Goal: Contribute content: Contribute content

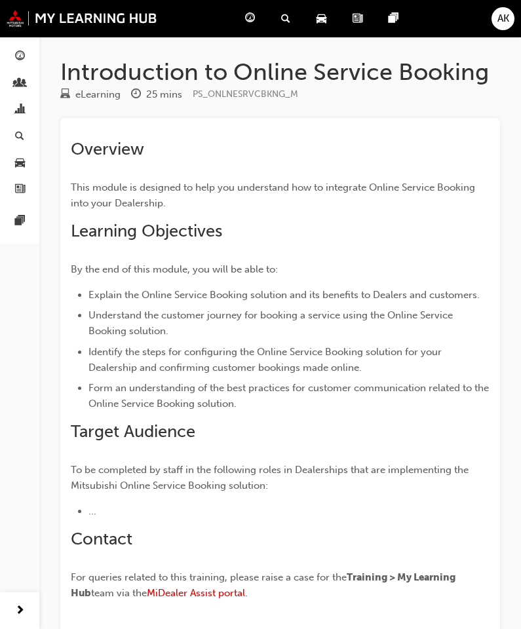
click at [329, 243] on div "Overview This module is designed to help you understand how to integrate Online…" at bounding box center [280, 371] width 419 height 465
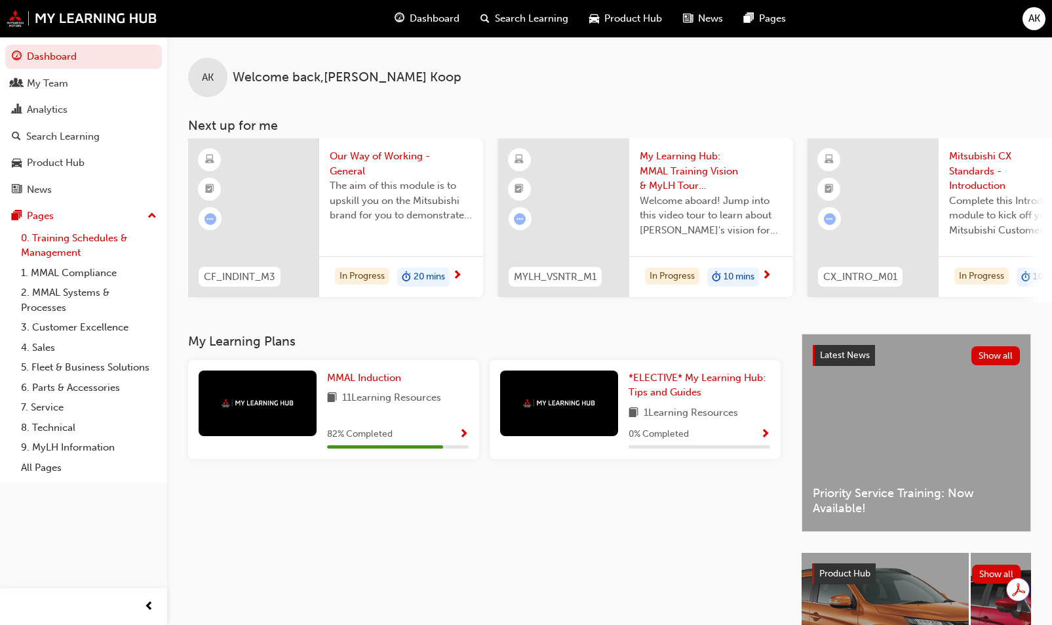
click at [82, 258] on link "0. Training Schedules & Management" at bounding box center [89, 245] width 146 height 35
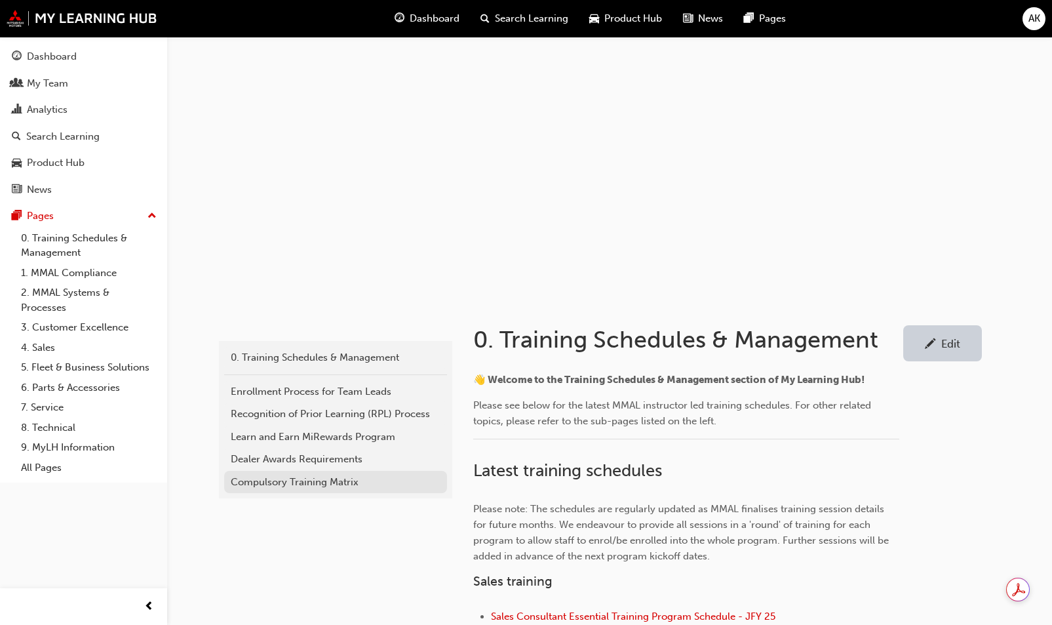
click at [305, 479] on div "Compulsory Training Matrix" at bounding box center [336, 482] width 210 height 15
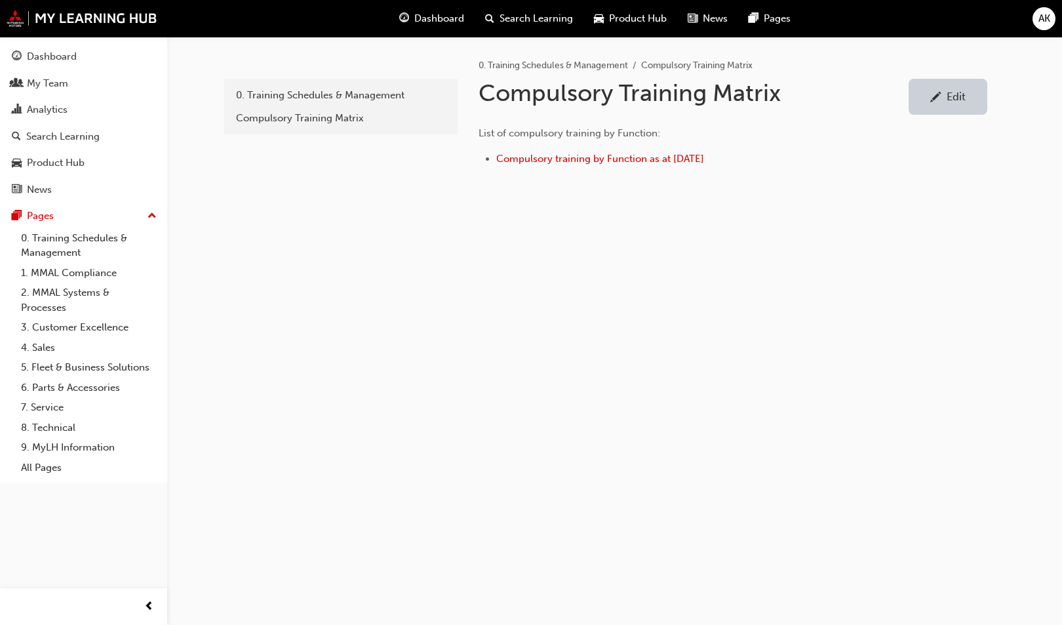
click at [952, 93] on div "Edit" at bounding box center [956, 96] width 19 height 13
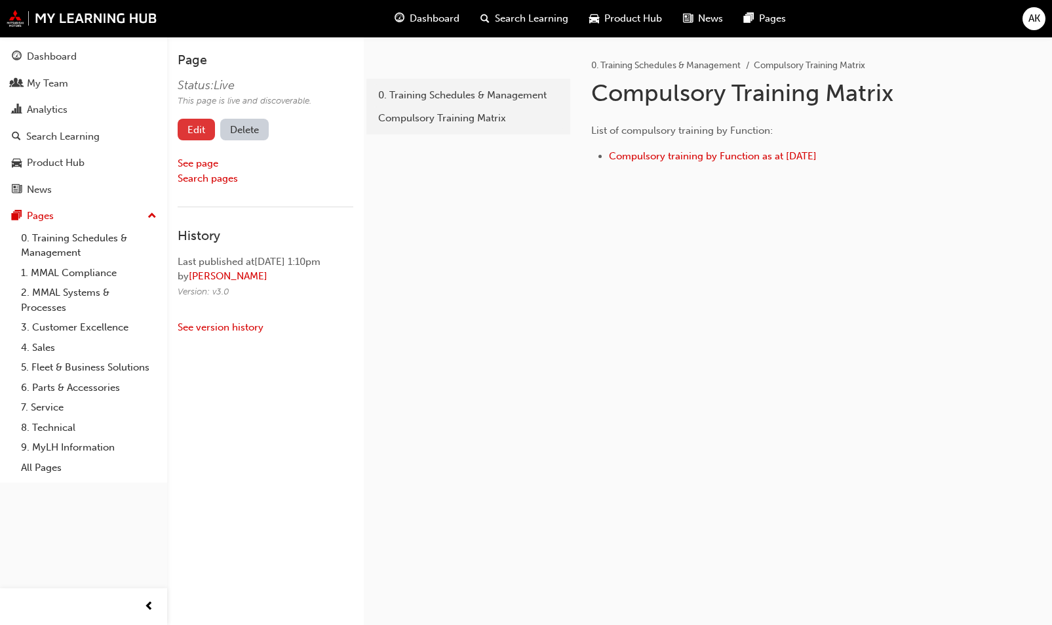
click at [203, 128] on link "Edit" at bounding box center [196, 130] width 37 height 22
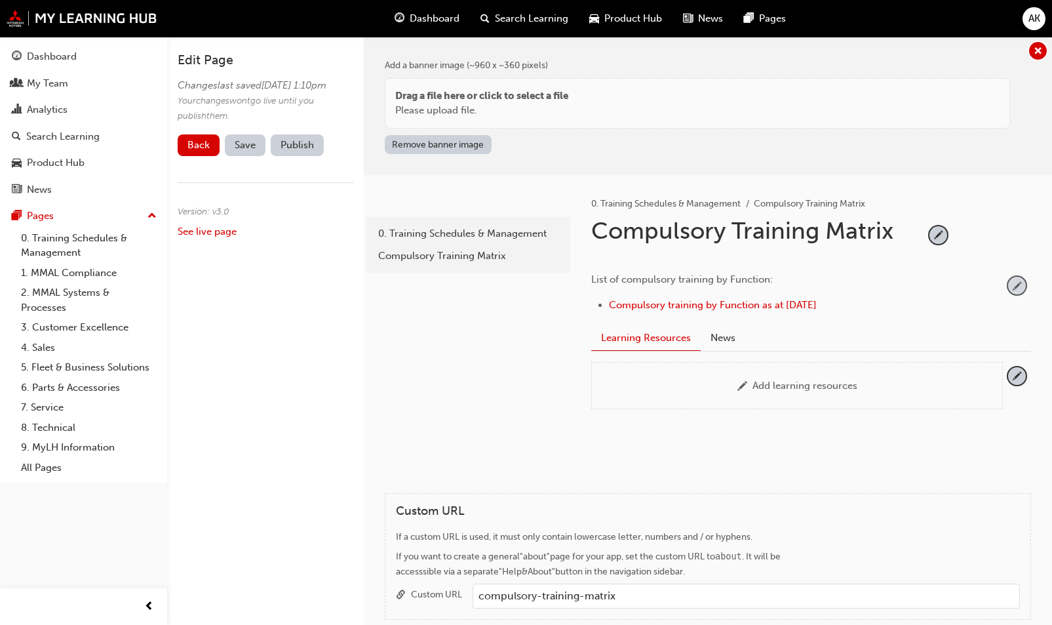
click at [1015, 292] on span "pencil-icon" at bounding box center [1017, 286] width 18 height 18
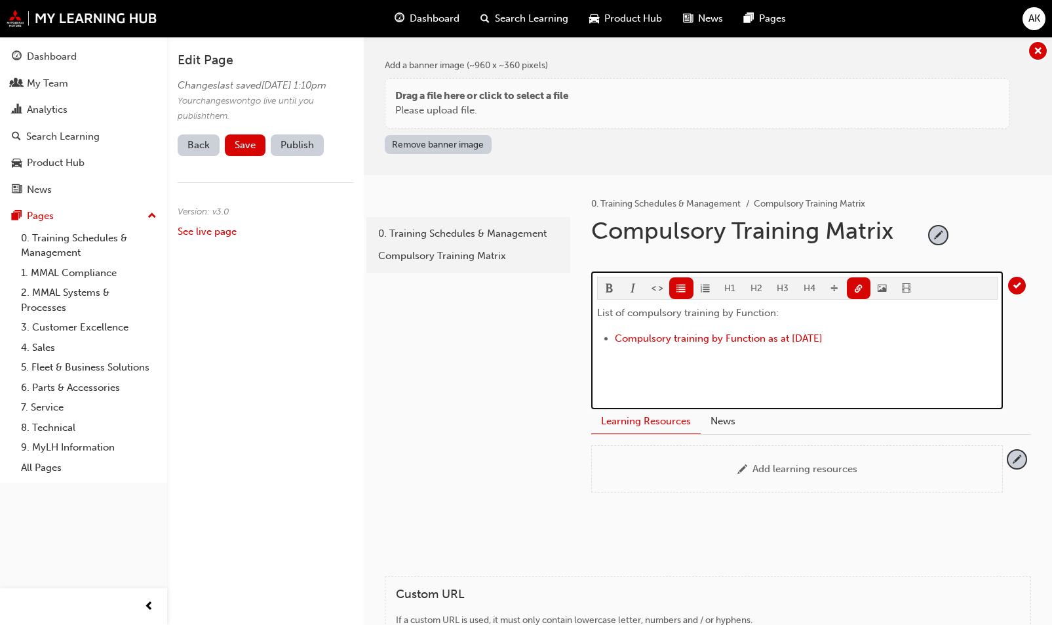
drag, startPoint x: 808, startPoint y: 336, endPoint x: 614, endPoint y: 341, distance: 194.1
click at [614, 341] on ul "Compulsory training by Function as at 30 June 2025" at bounding box center [797, 339] width 401 height 19
click at [884, 338] on li "Compulsory training by Function as at 30 June 2025" at bounding box center [806, 339] width 383 height 19
click at [882, 339] on li "Compulsory training by Function as at 30 June 2025" at bounding box center [806, 339] width 383 height 19
click at [616, 335] on span "Compulsory training by Function as at 30 June 2025" at bounding box center [719, 338] width 208 height 12
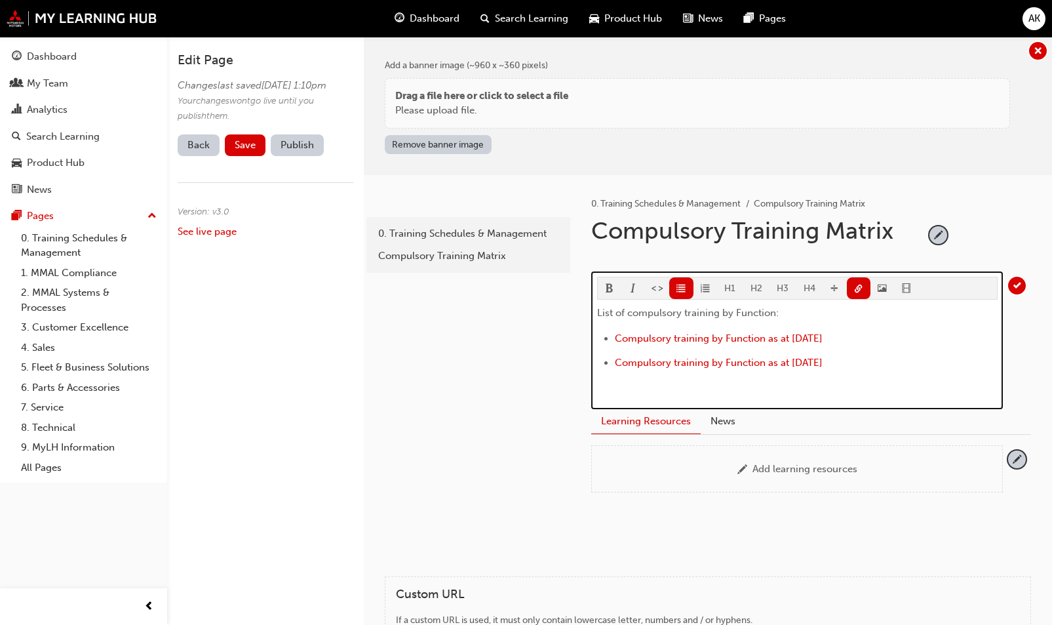
drag, startPoint x: 863, startPoint y: 335, endPoint x: 612, endPoint y: 332, distance: 251.1
click at [612, 332] on ul "﻿ Compulsory training by Function as at 30 June 2025 ﻿ ﻿ ﻿ ﻿ Compulsory trainin…" at bounding box center [797, 351] width 401 height 43
click at [855, 290] on span "link-icon" at bounding box center [858, 289] width 9 height 11
click at [803, 343] on li "Compulsory training by Function as at 30 June 2025 ﻿ ﻿" at bounding box center [806, 339] width 383 height 19
click at [800, 337] on span "Compulsory training by Function as at 30 June 2025" at bounding box center [719, 338] width 208 height 12
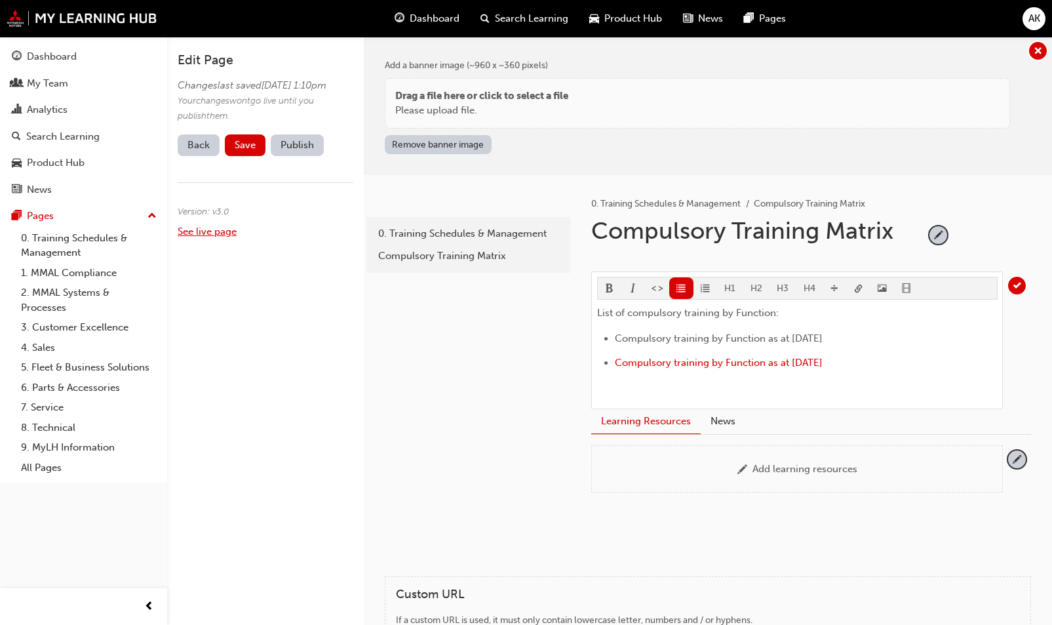
click at [214, 237] on link "See live page" at bounding box center [207, 231] width 59 height 12
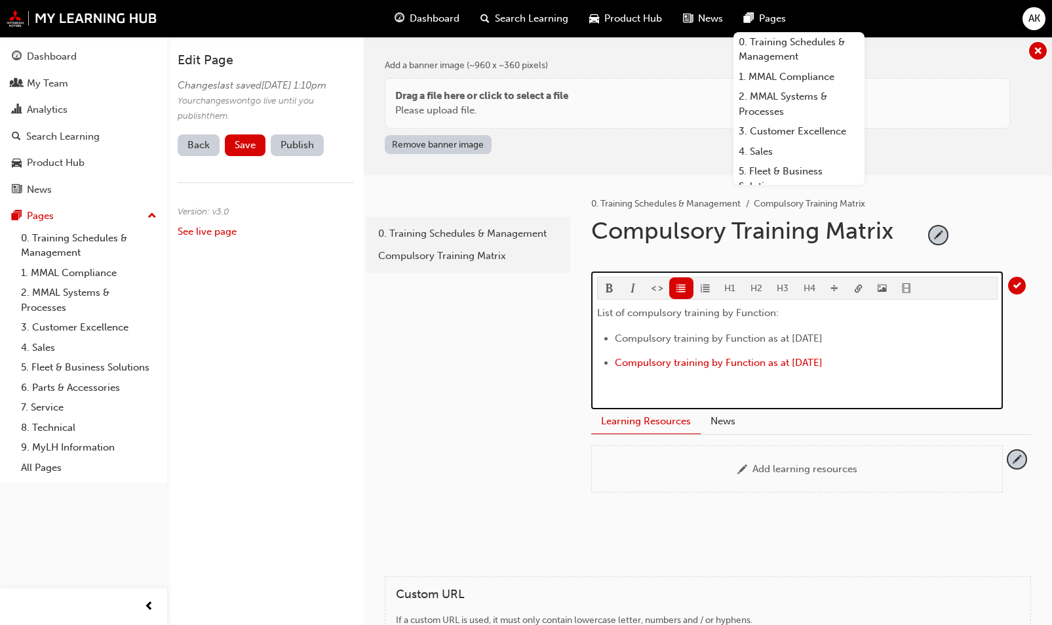
click at [865, 321] on div "List of compulsory training by Function: Compulsory training by Function as at …" at bounding box center [797, 354] width 401 height 98
drag, startPoint x: 854, startPoint y: 340, endPoint x: 609, endPoint y: 336, distance: 245.2
click at [615, 336] on li "Compulsory training by Function as at 31 July 2025 ﻿ ﻿" at bounding box center [806, 339] width 383 height 19
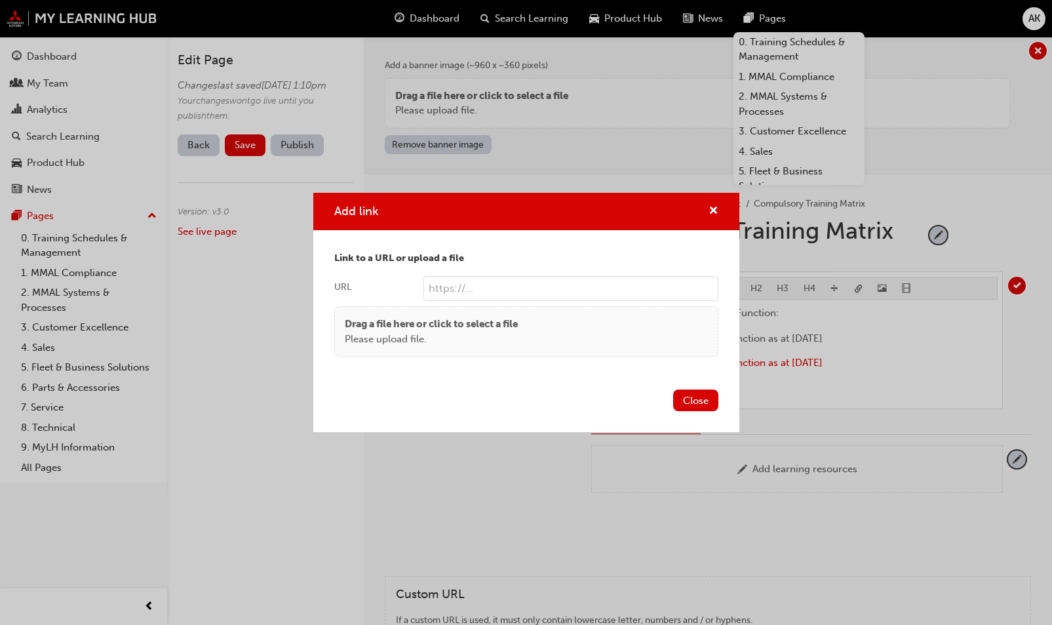
click at [855, 286] on body "Your version of Internet Explorer is outdated and not supported. Please upgrade…" at bounding box center [526, 312] width 1052 height 625
click at [509, 349] on div "Drag a file here or click to select a file Please upload file." at bounding box center [526, 331] width 384 height 50
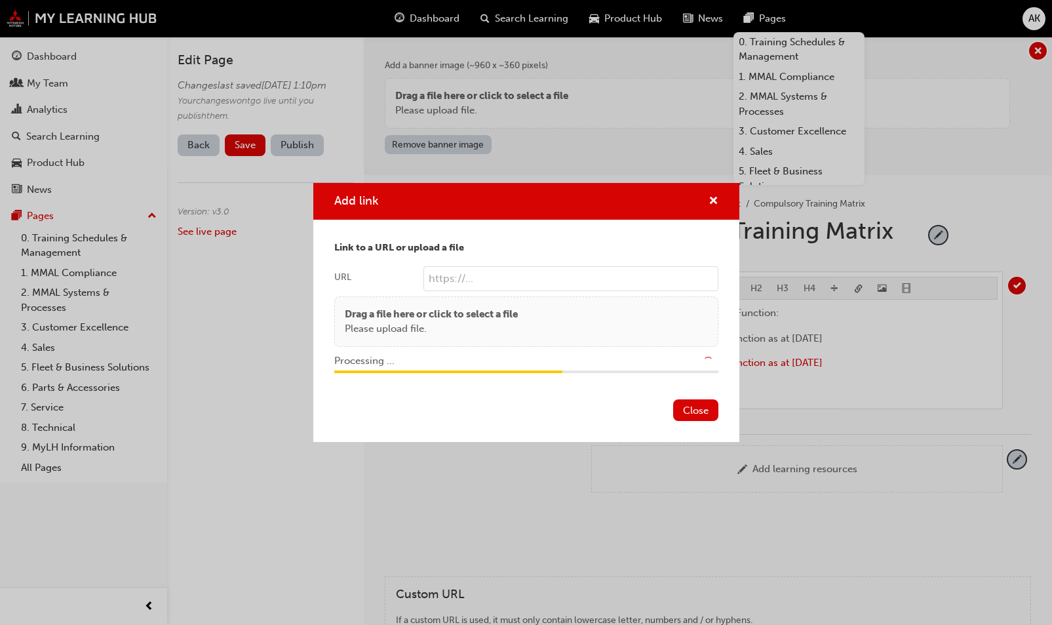
type input "/upload/ca5b6167-414f-4b94-a5e1-abf5be15ed28.pdf"
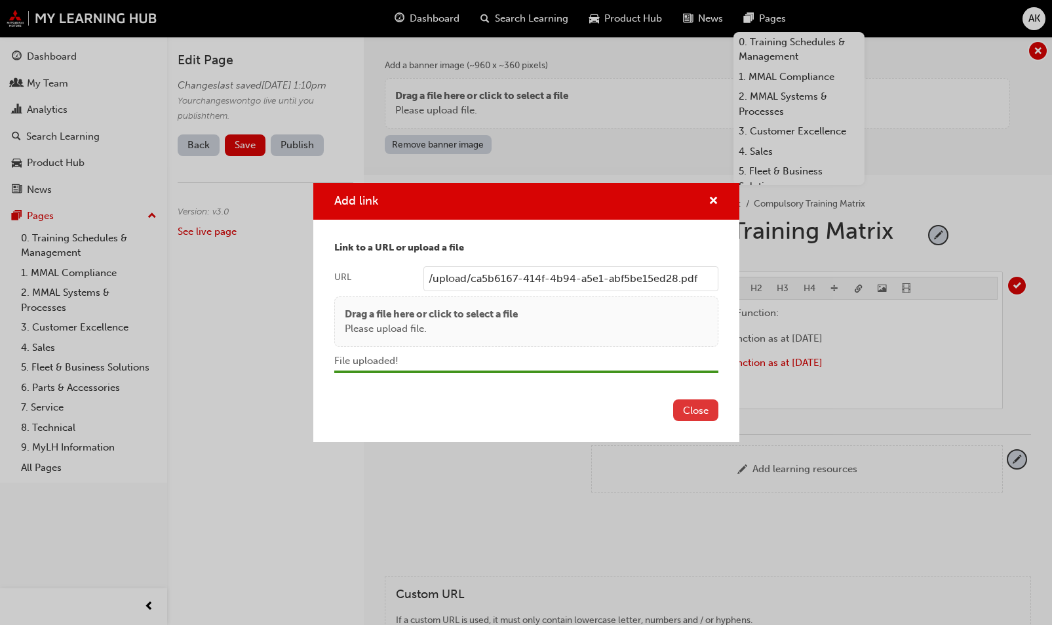
click at [696, 408] on button "Close" at bounding box center [695, 410] width 45 height 22
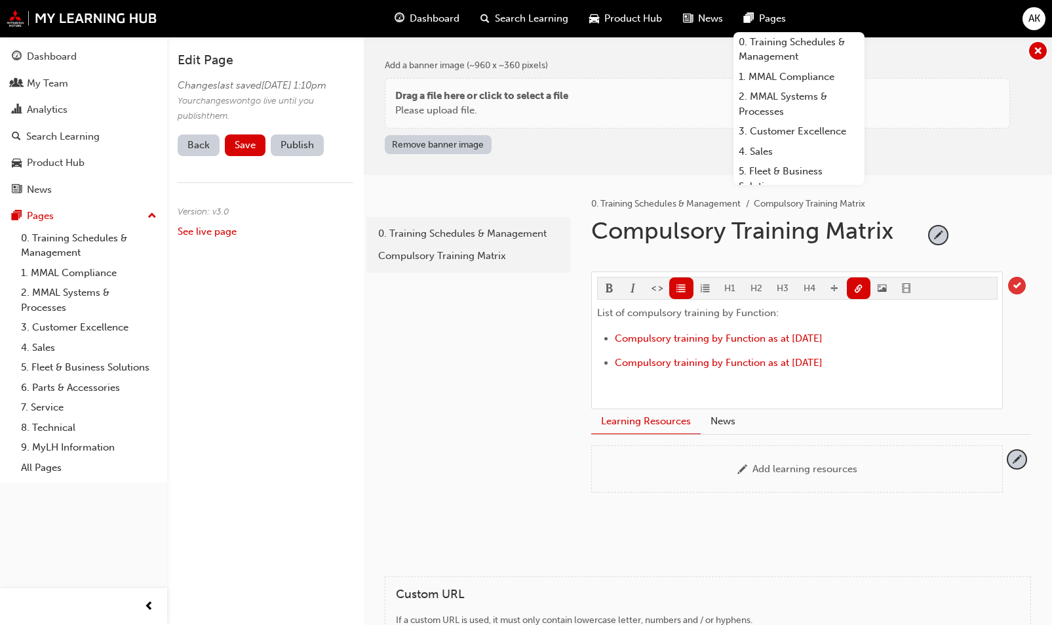
click at [1023, 283] on span "tick-icon" at bounding box center [1017, 286] width 18 height 18
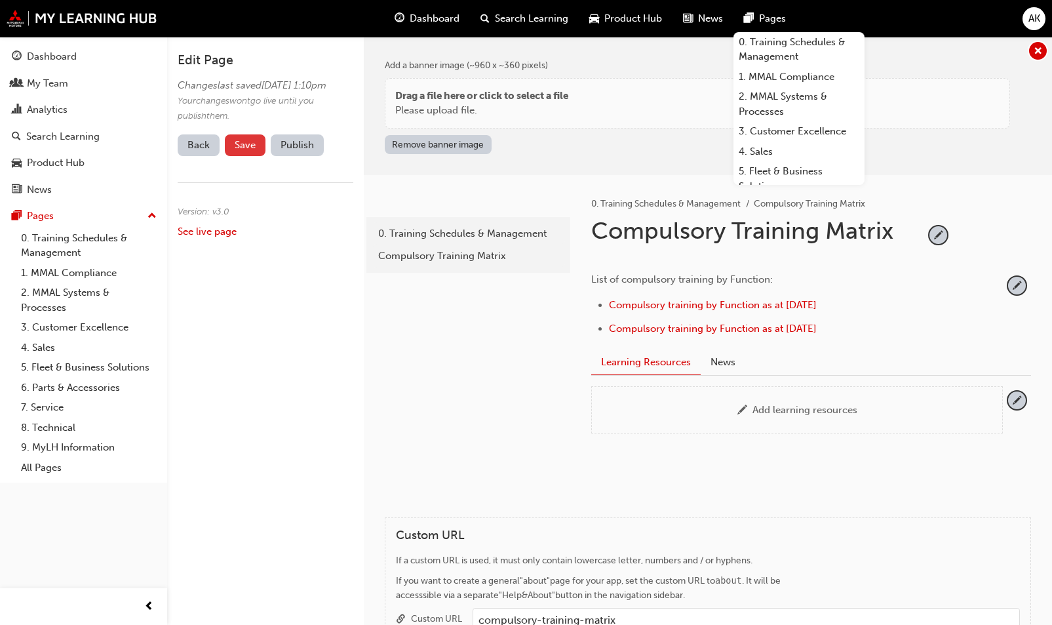
click at [248, 156] on button "Save" at bounding box center [245, 145] width 41 height 22
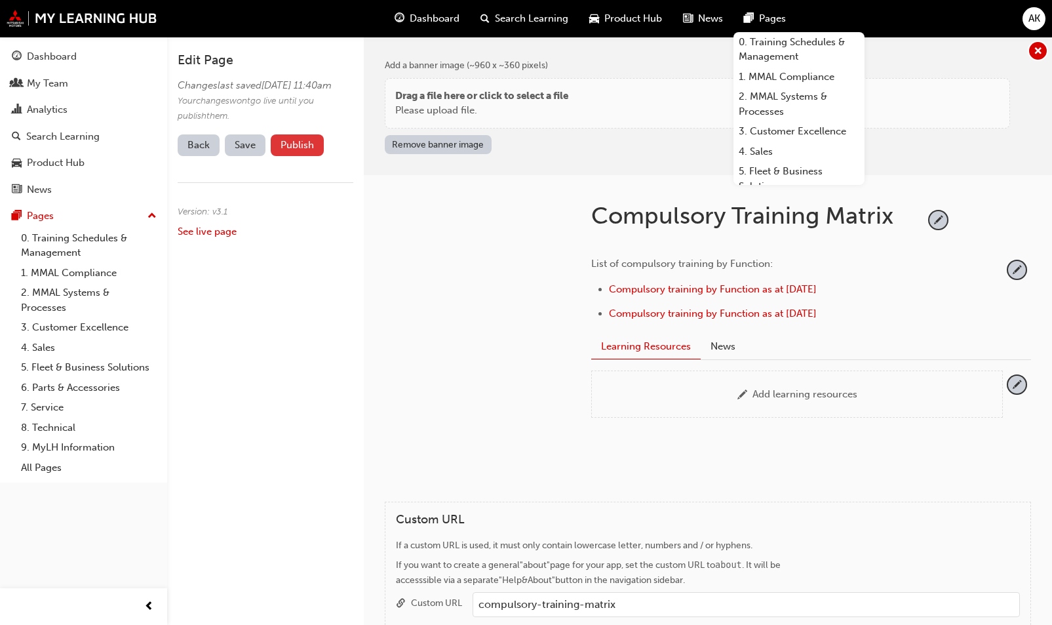
click at [313, 153] on button "Publish" at bounding box center [297, 145] width 53 height 22
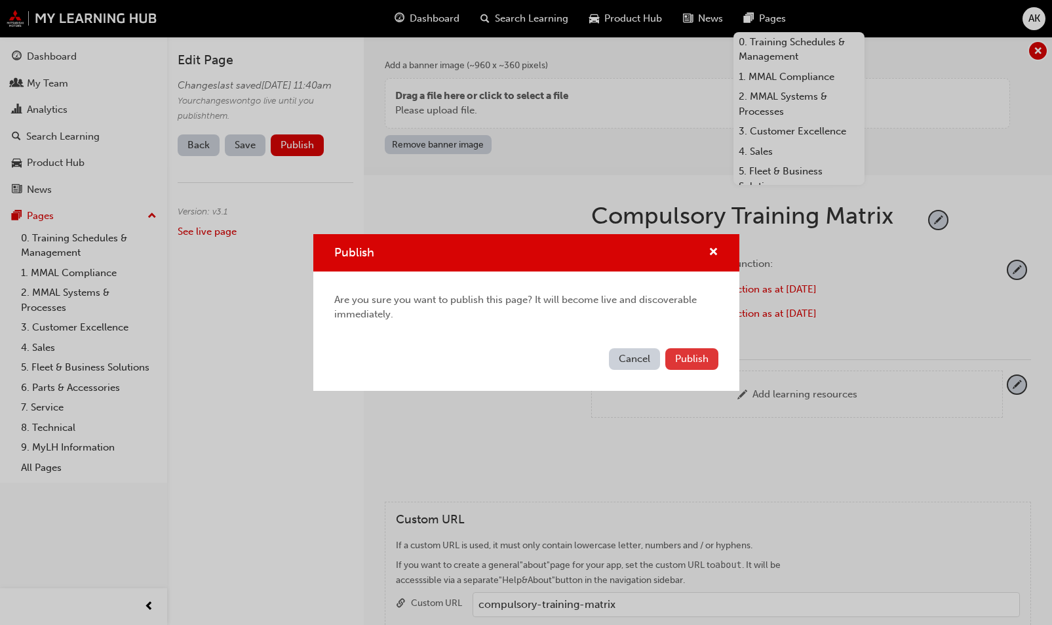
click at [701, 362] on span "Publish" at bounding box center [691, 359] width 33 height 12
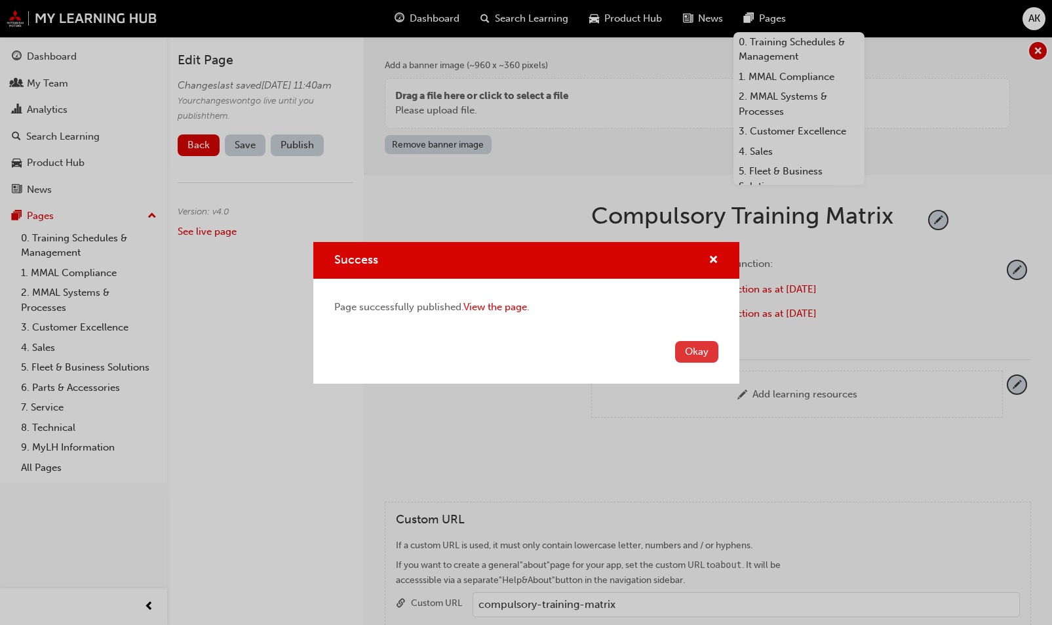
click at [708, 349] on button "Okay" at bounding box center [696, 352] width 43 height 22
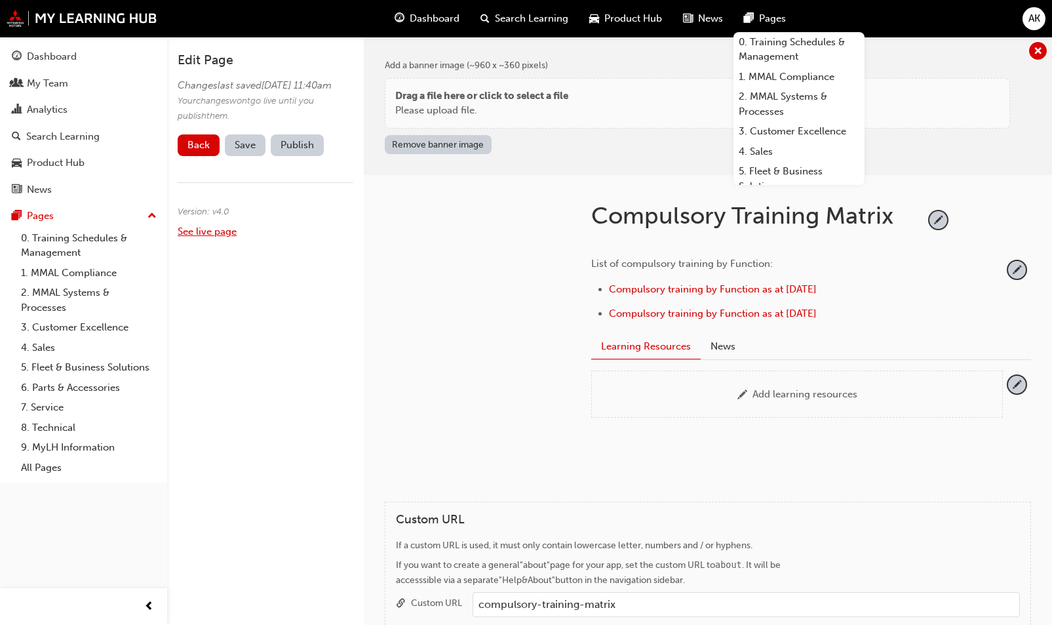
click at [214, 237] on link "See live page" at bounding box center [207, 231] width 59 height 12
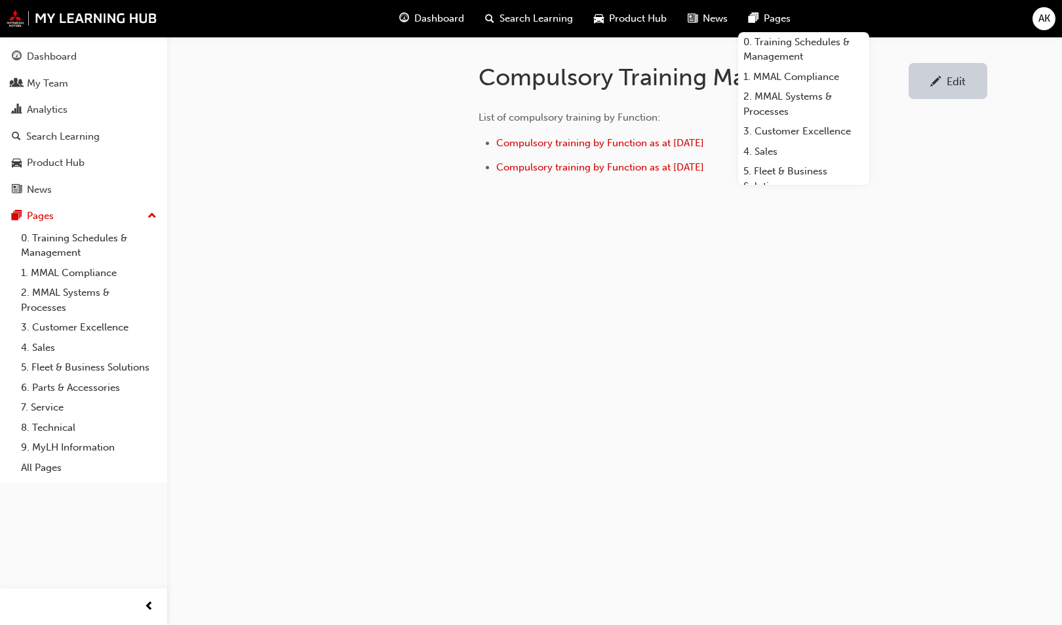
click at [715, 352] on div "Compulsory Training Matrix Edit List of compulsory training by Function: Compul…" at bounding box center [531, 312] width 1062 height 625
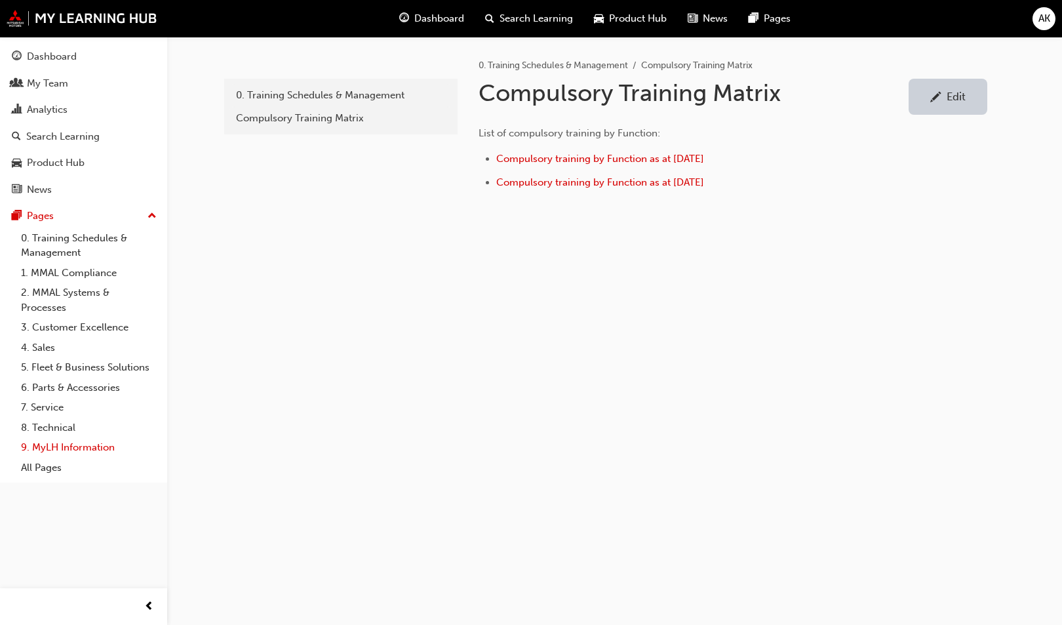
click at [74, 455] on link "9. MyLH Information" at bounding box center [89, 447] width 146 height 20
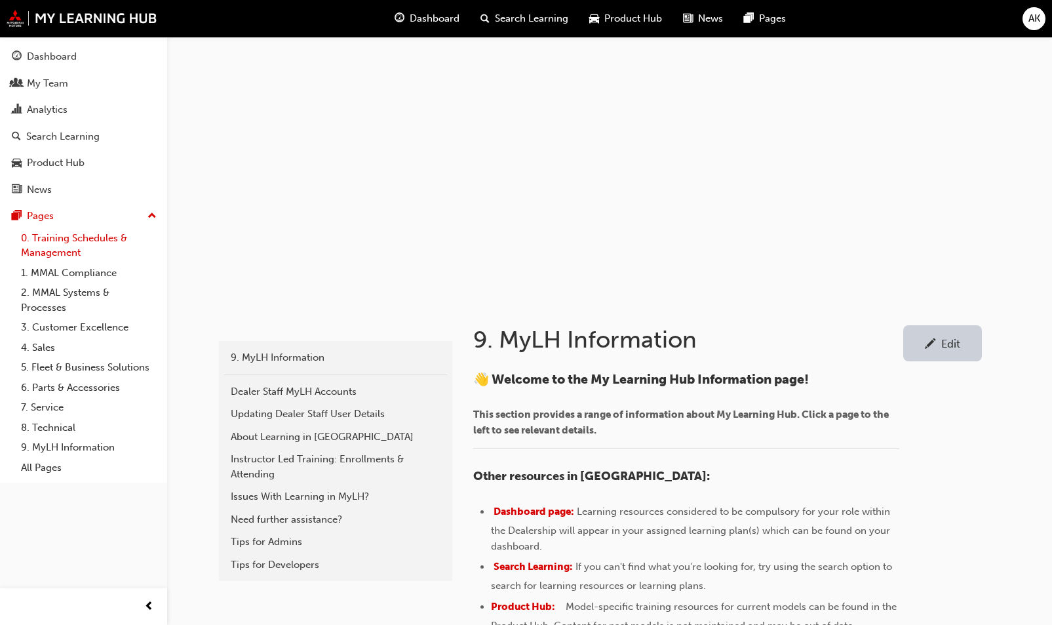
click at [107, 243] on link "0. Training Schedules & Management" at bounding box center [89, 245] width 146 height 35
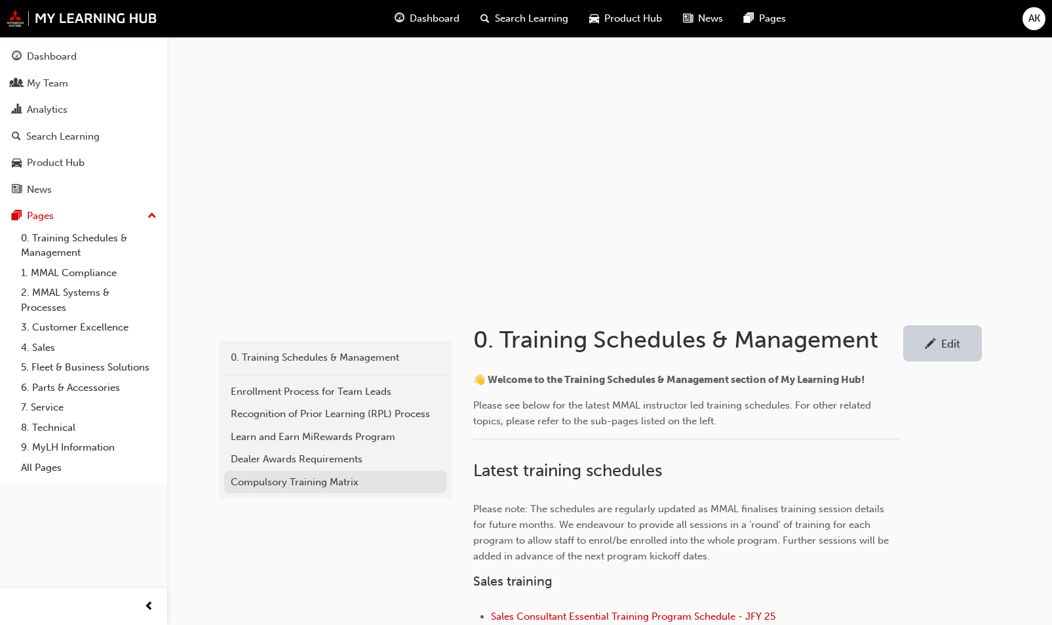
click at [325, 475] on div "Compulsory Training Matrix" at bounding box center [336, 482] width 210 height 15
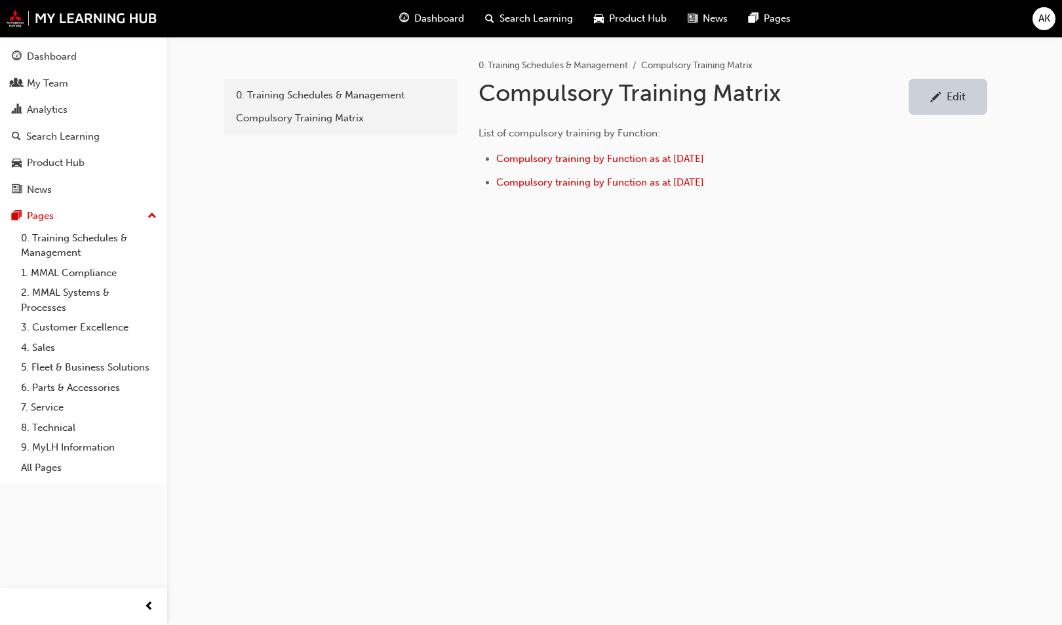
click at [928, 99] on div "Edit" at bounding box center [947, 96] width 59 height 16
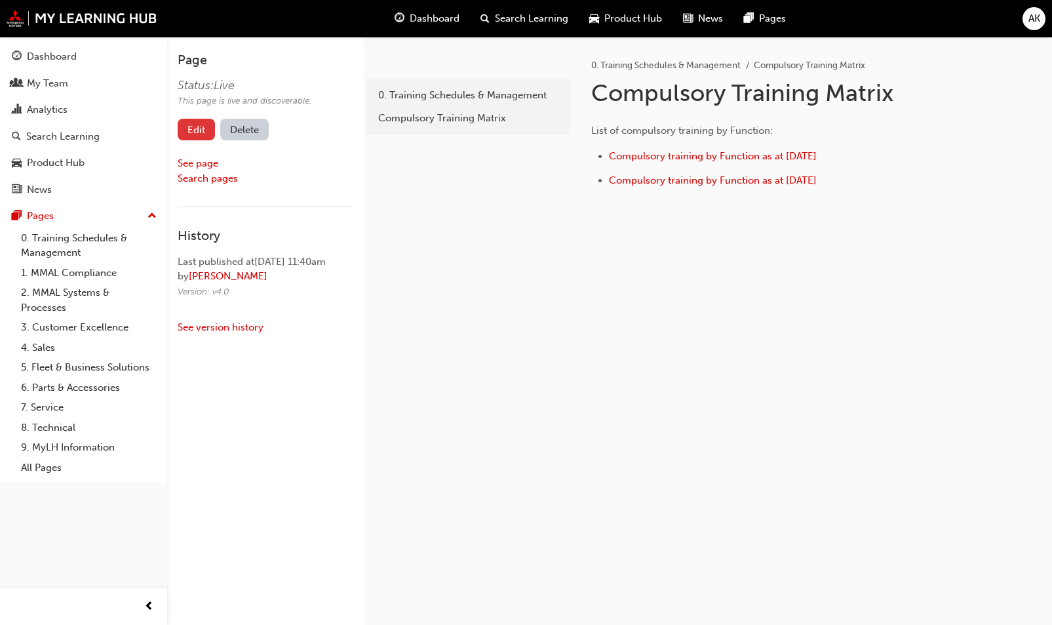
click at [201, 121] on link "Edit" at bounding box center [196, 130] width 37 height 22
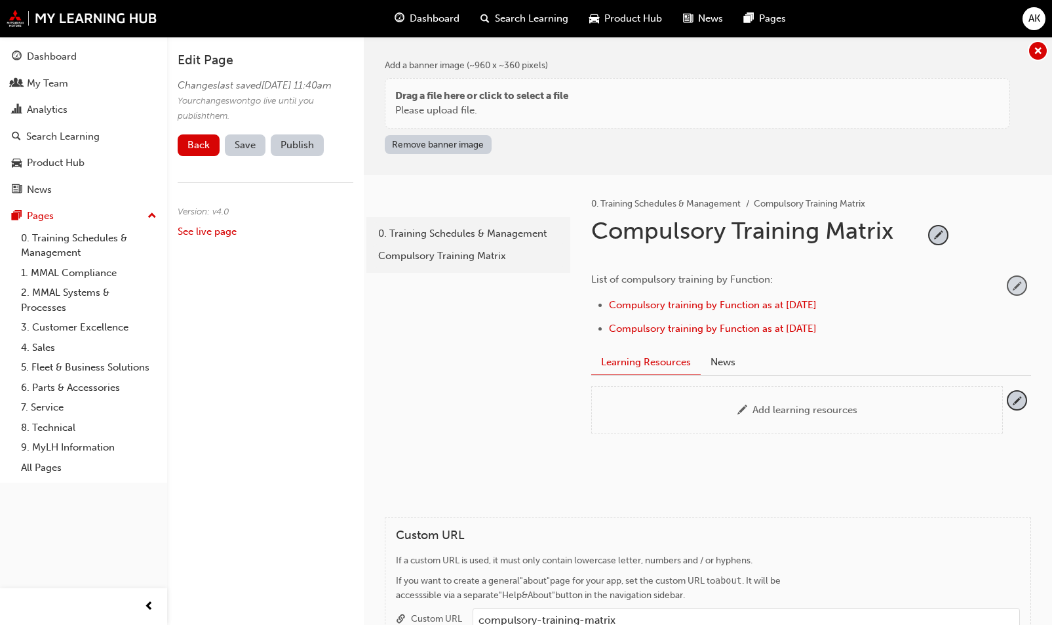
click at [1018, 285] on span "pencil-icon" at bounding box center [1017, 286] width 18 height 18
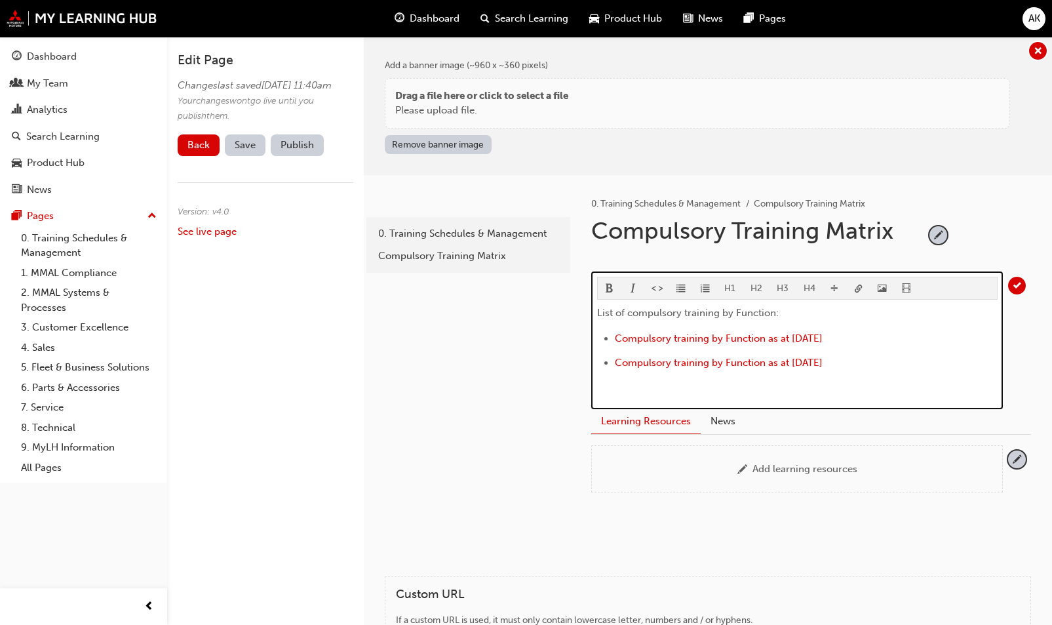
click at [852, 339] on li "Compulsory training by Function as at 31 July 2025" at bounding box center [806, 339] width 383 height 19
click at [856, 334] on li "Compulsory training by Function as at 31 July 2025" at bounding box center [806, 339] width 383 height 19
click at [856, 336] on li "Compulsory training by Function as at 31 July 2025" at bounding box center [806, 339] width 383 height 19
click at [617, 336] on span "Compulsory training by Function as at 31 July 2025" at bounding box center [719, 338] width 208 height 12
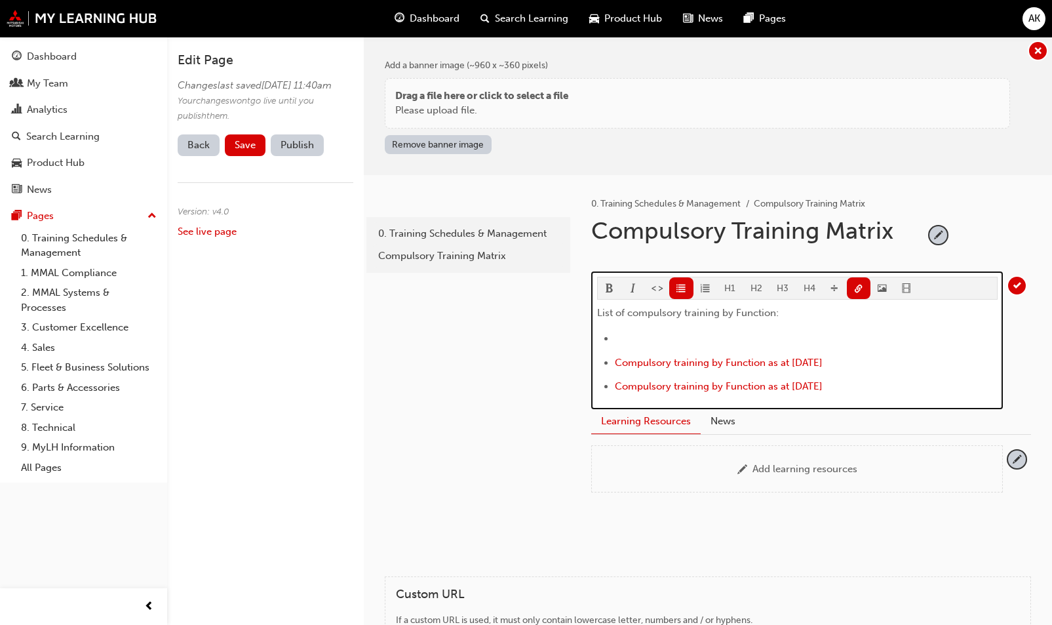
drag, startPoint x: 863, startPoint y: 357, endPoint x: 613, endPoint y: 364, distance: 250.5
click at [613, 364] on ul "﻿ ﻿ ﻿ ﻿ Compulsory training by Function as at 31 July 2025 ﻿ Compulsory trainin…" at bounding box center [797, 363] width 401 height 67
click at [624, 345] on li "﻿ ﻿ ﻿" at bounding box center [806, 339] width 383 height 19
click at [798, 334] on span "Compulsory training by Function as at 31 July 2025" at bounding box center [719, 338] width 208 height 12
click at [880, 336] on li "﻿ Compulsory training by Function as at 31 August 2025 ﻿ ﻿ ﻿" at bounding box center [806, 339] width 383 height 19
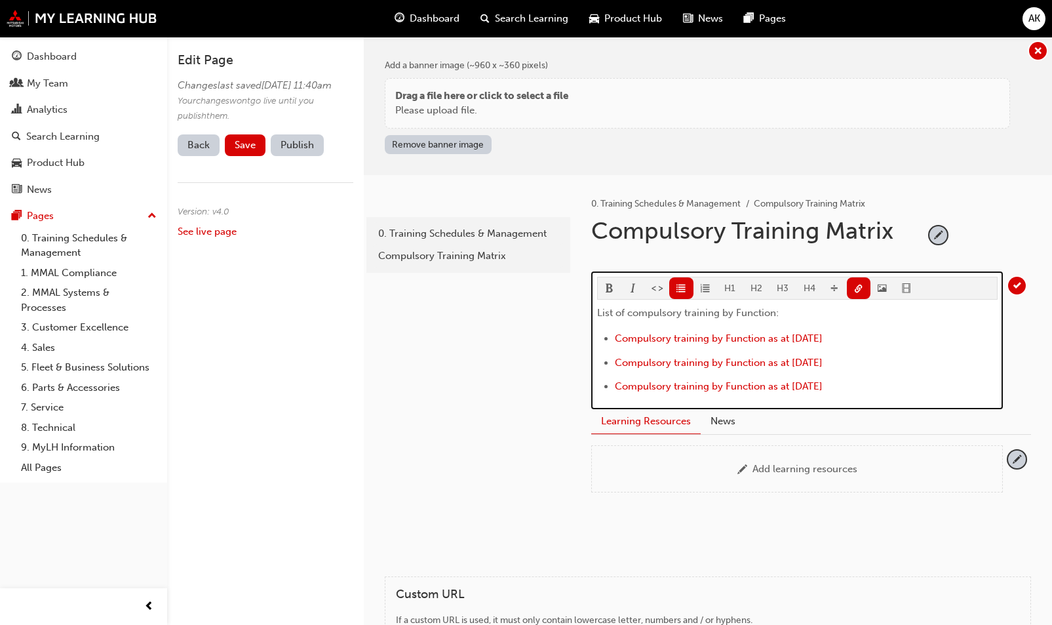
drag, startPoint x: 775, startPoint y: 329, endPoint x: 604, endPoint y: 335, distance: 171.2
click at [604, 335] on ul "﻿ Compulsory training by Function as at 31 August 2025 ﻿ ﻿ ﻿ ﻿ Compulsory train…" at bounding box center [797, 363] width 401 height 67
click at [854, 285] on span "link-icon" at bounding box center [858, 289] width 9 height 11
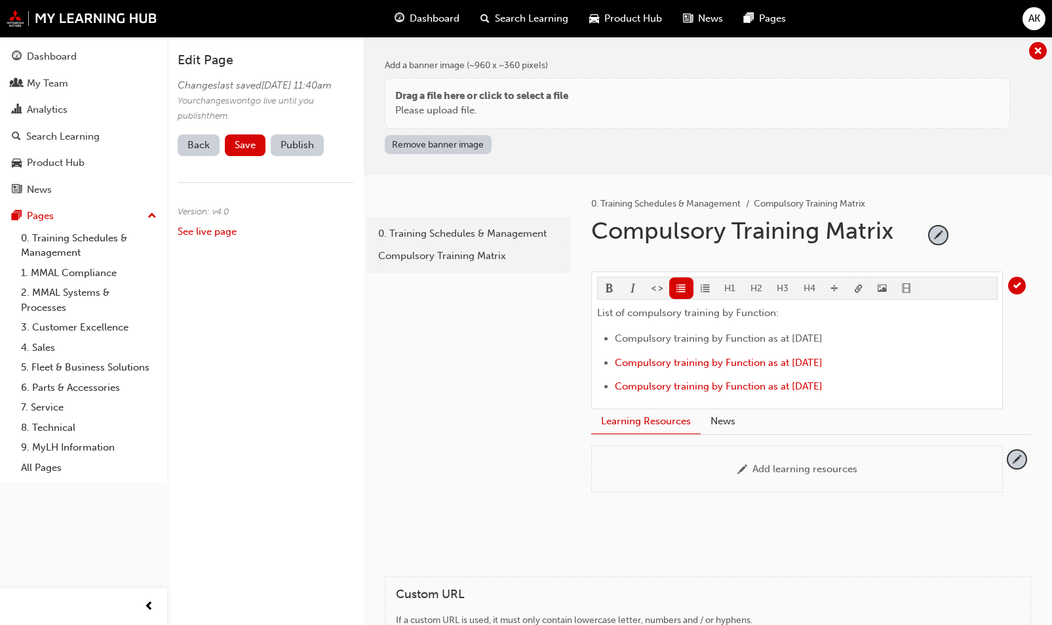
click at [852, 285] on body "Your version of Internet Explorer is outdated and not supported. Please upgrade…" at bounding box center [526, 312] width 1052 height 625
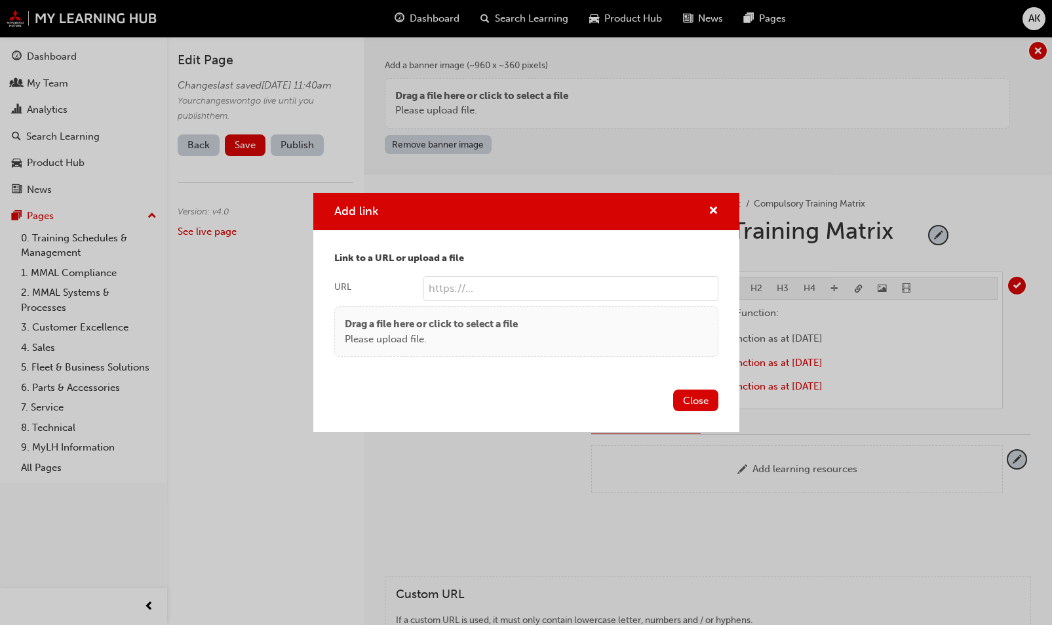
click at [534, 349] on div "Drag a file here or click to select a file Please upload file." at bounding box center [526, 331] width 384 height 50
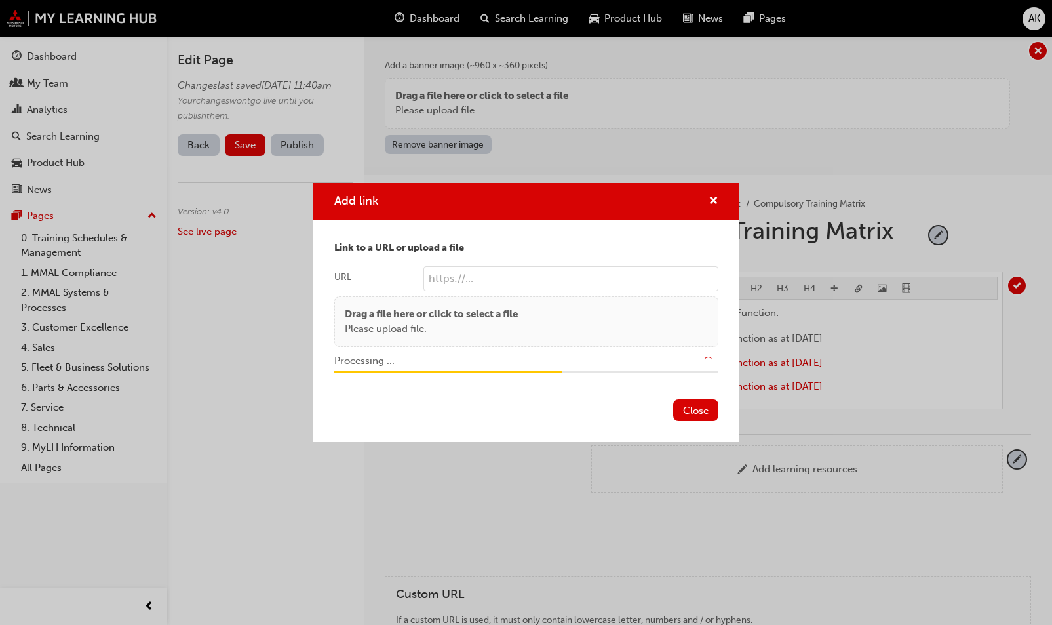
type input "/upload/f055703e-901c-4c33-87e6-5eba73456559.pdf"
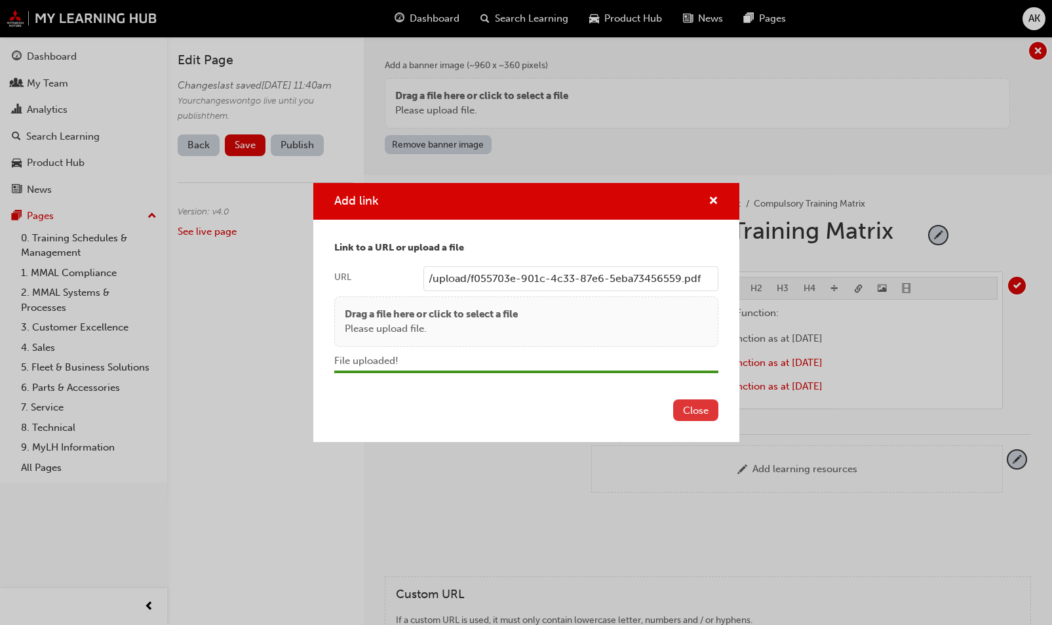
click at [699, 413] on button "Close" at bounding box center [695, 410] width 45 height 22
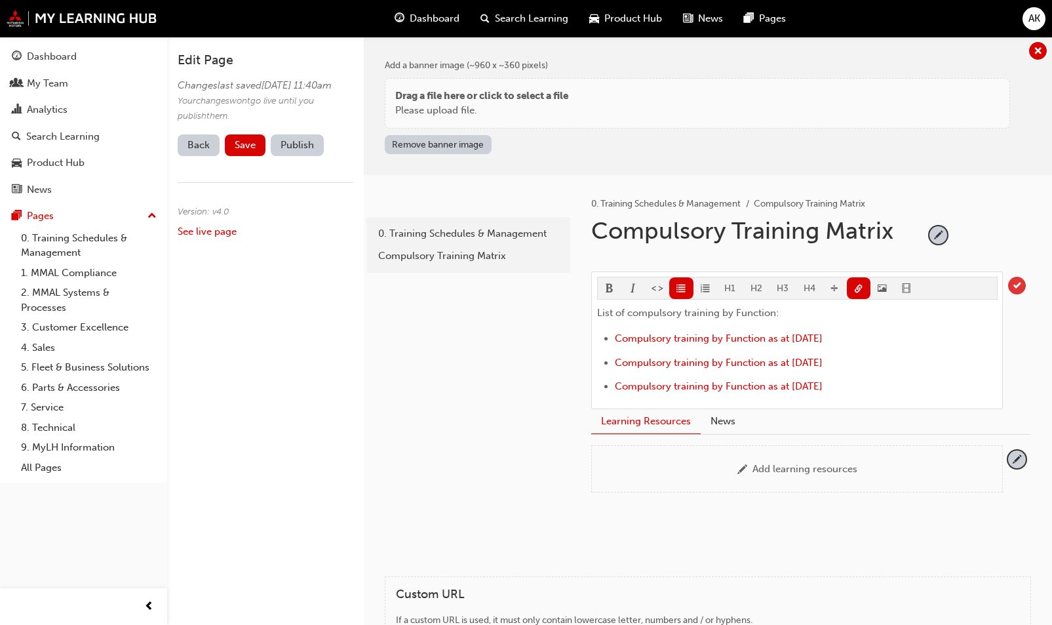
click at [1014, 284] on span "tick-icon" at bounding box center [1017, 286] width 18 height 18
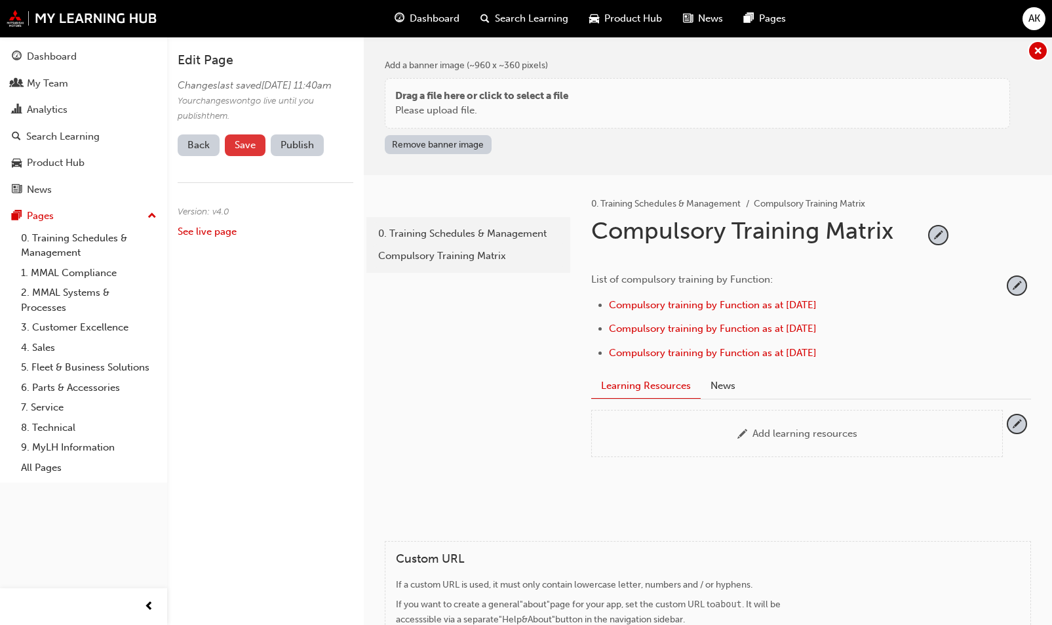
click at [245, 151] on button "Save" at bounding box center [245, 145] width 41 height 22
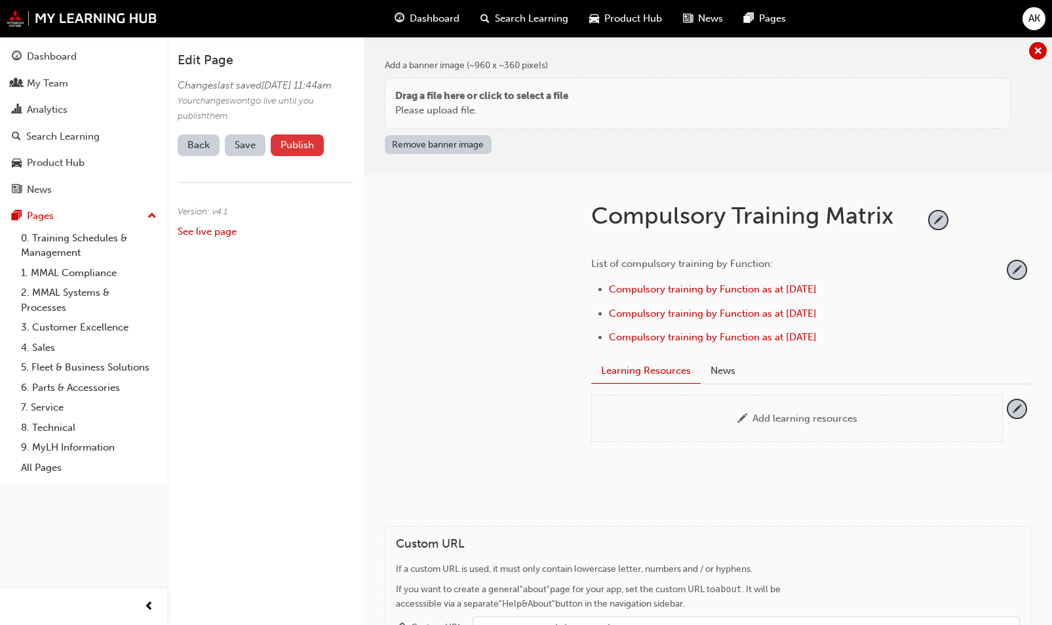
click at [307, 155] on button "Publish" at bounding box center [297, 145] width 53 height 22
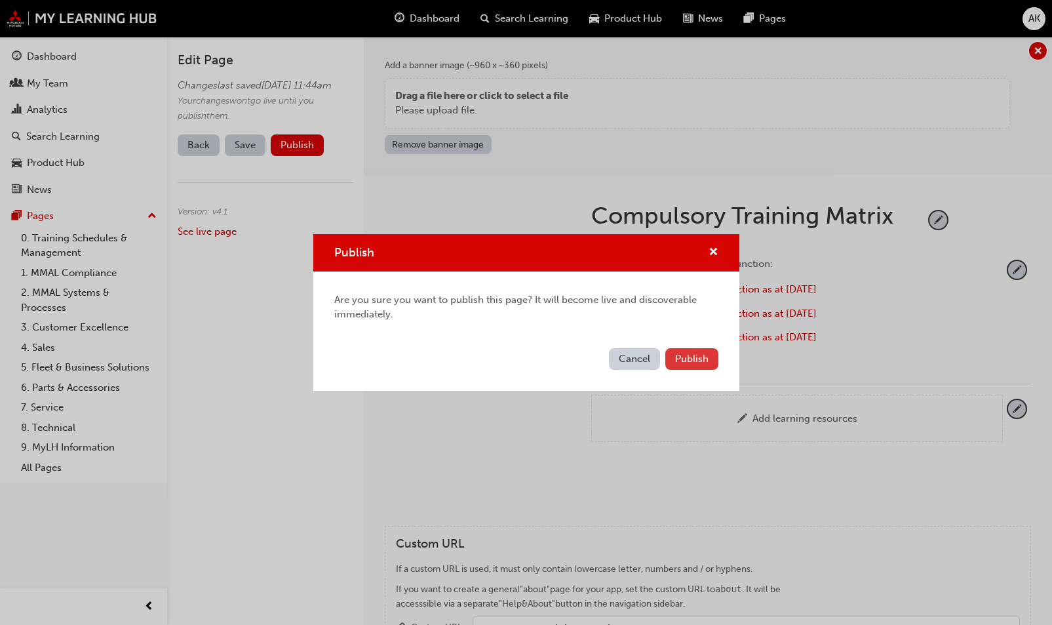
click at [696, 356] on span "Publish" at bounding box center [691, 359] width 33 height 12
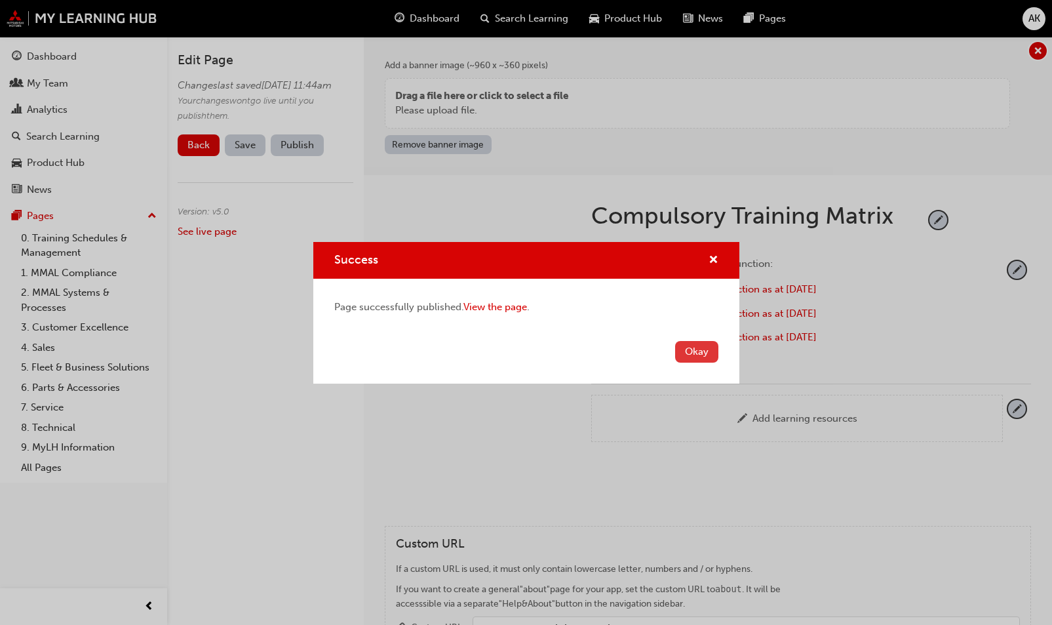
click at [713, 356] on button "Okay" at bounding box center [696, 352] width 43 height 22
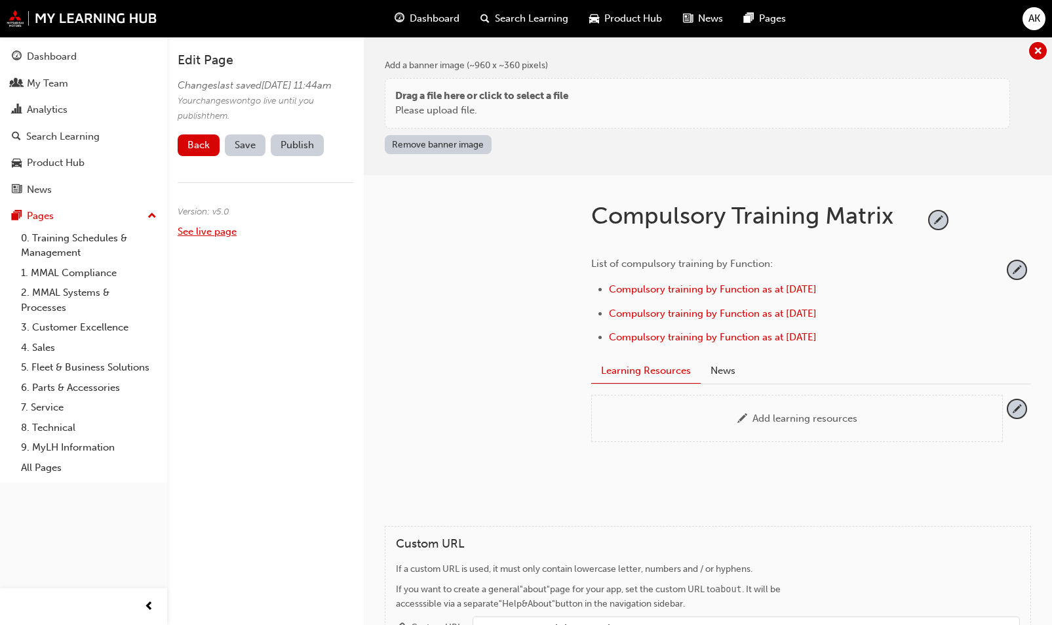
click at [212, 237] on link "See live page" at bounding box center [207, 231] width 59 height 12
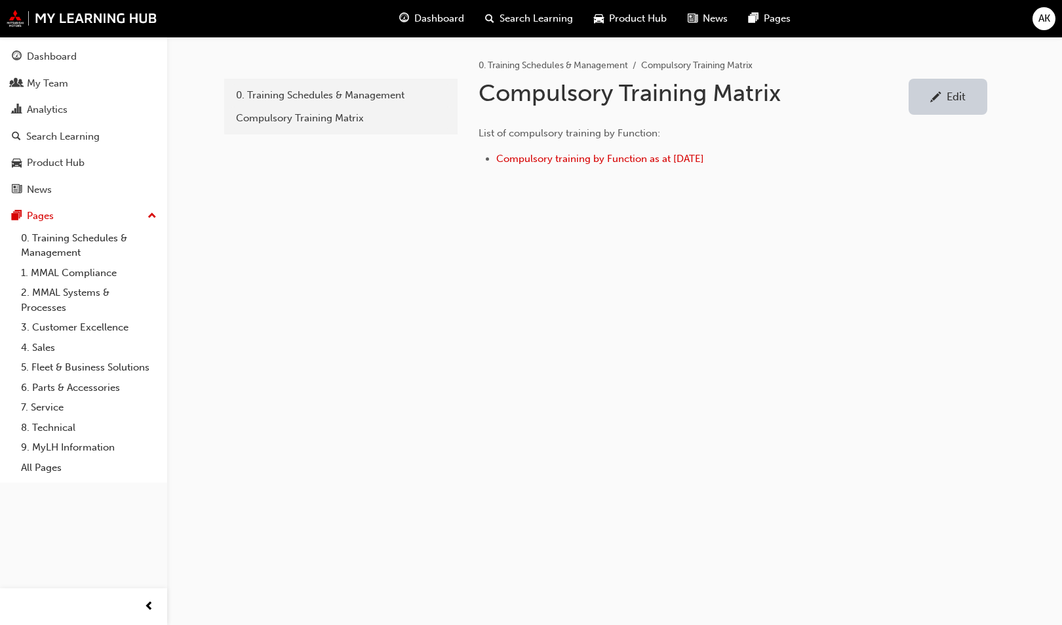
click at [687, 165] on li "Compulsory training by Function as at 30 June 2025" at bounding box center [700, 160] width 408 height 19
click at [693, 153] on span "Compulsory training by Function as at 30 June 2025" at bounding box center [600, 159] width 208 height 12
